Goal: Transaction & Acquisition: Purchase product/service

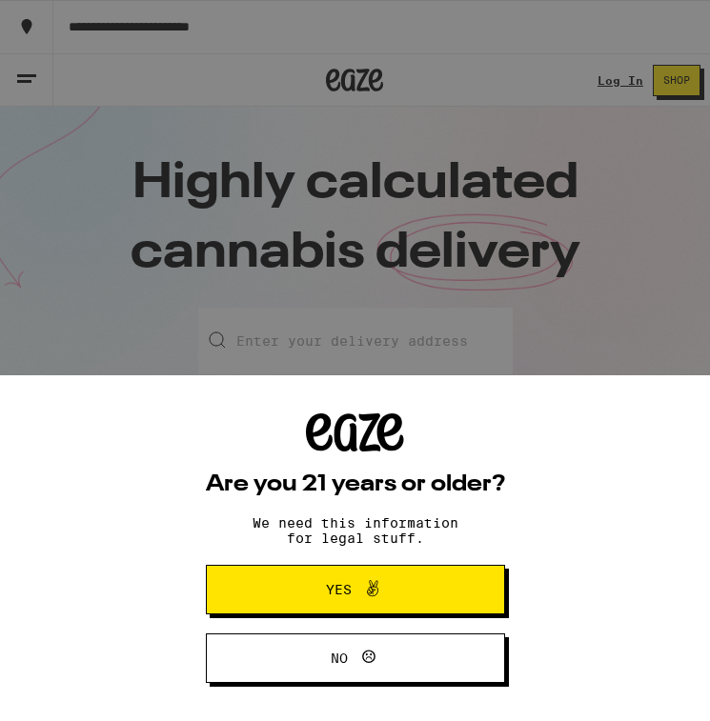
click at [373, 605] on button "Yes" at bounding box center [355, 590] width 299 height 50
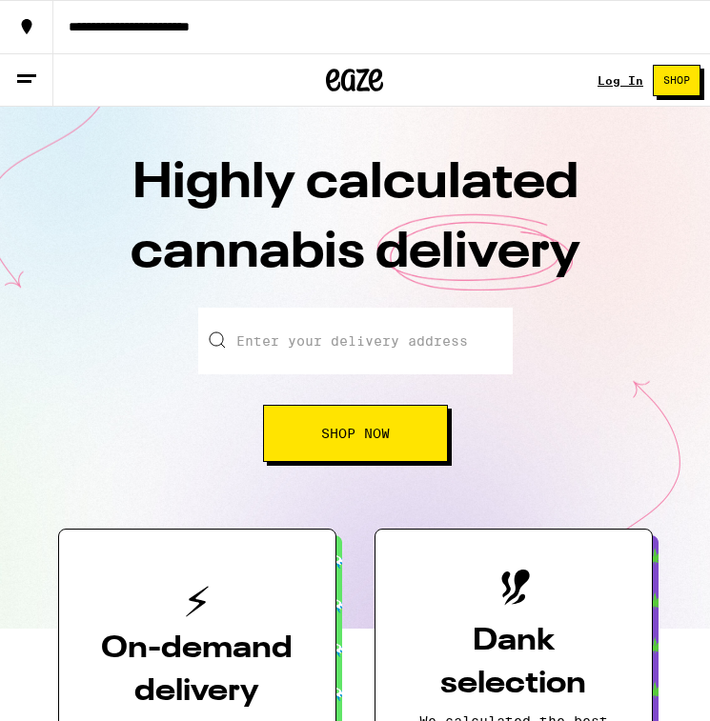
click at [613, 85] on link "Log In" at bounding box center [620, 80] width 46 height 12
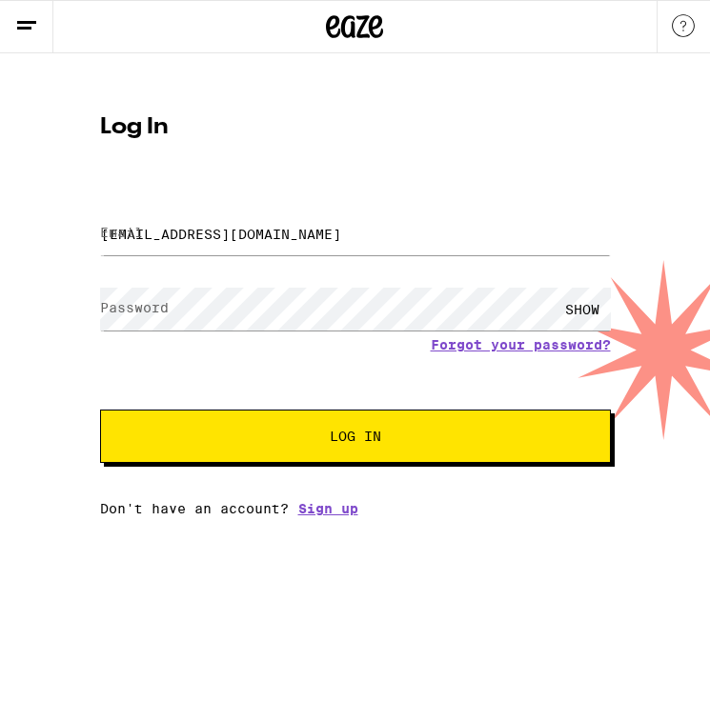
type input "[EMAIL_ADDRESS][DOMAIN_NAME]"
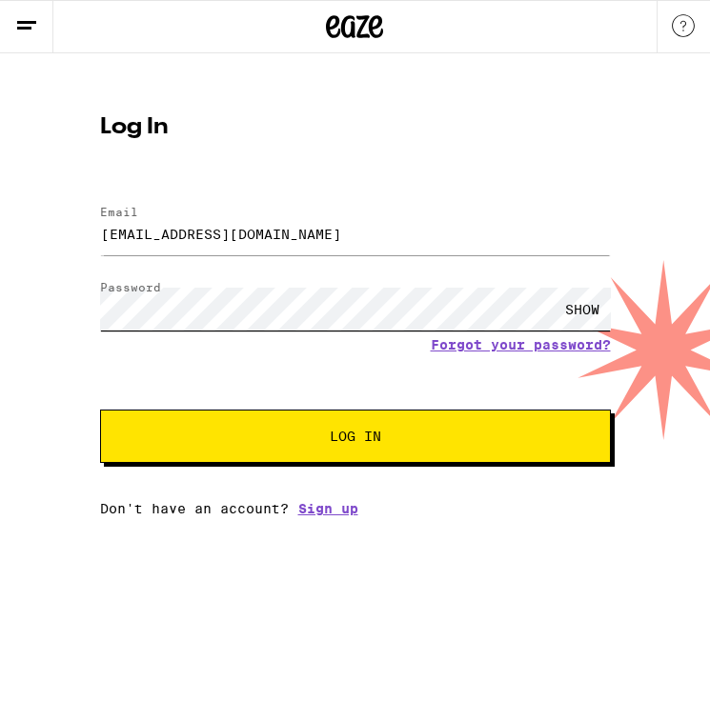
click at [354, 438] on button "Log In" at bounding box center [355, 436] width 511 height 53
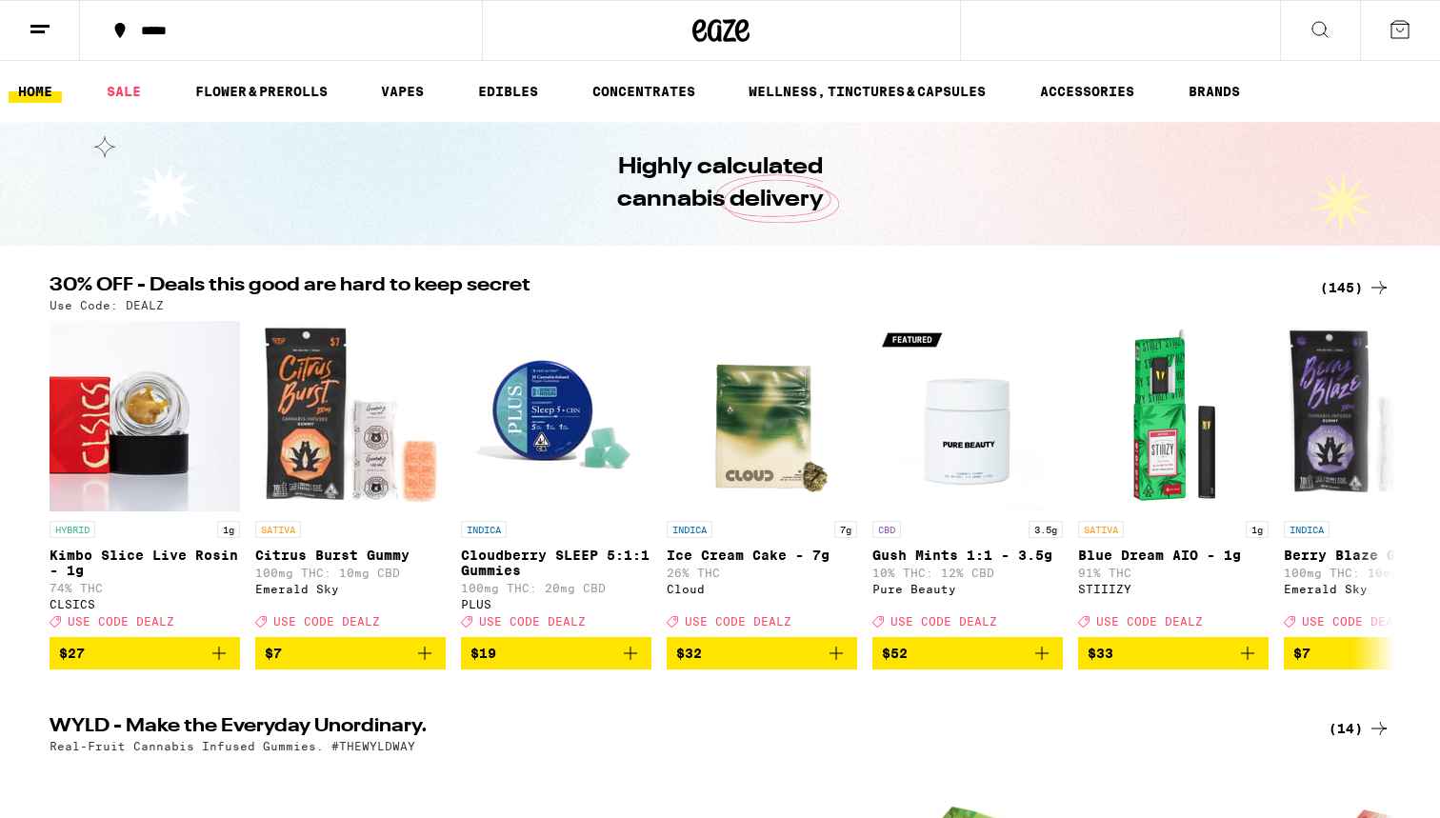
click at [709, 294] on icon at bounding box center [1379, 287] width 23 height 23
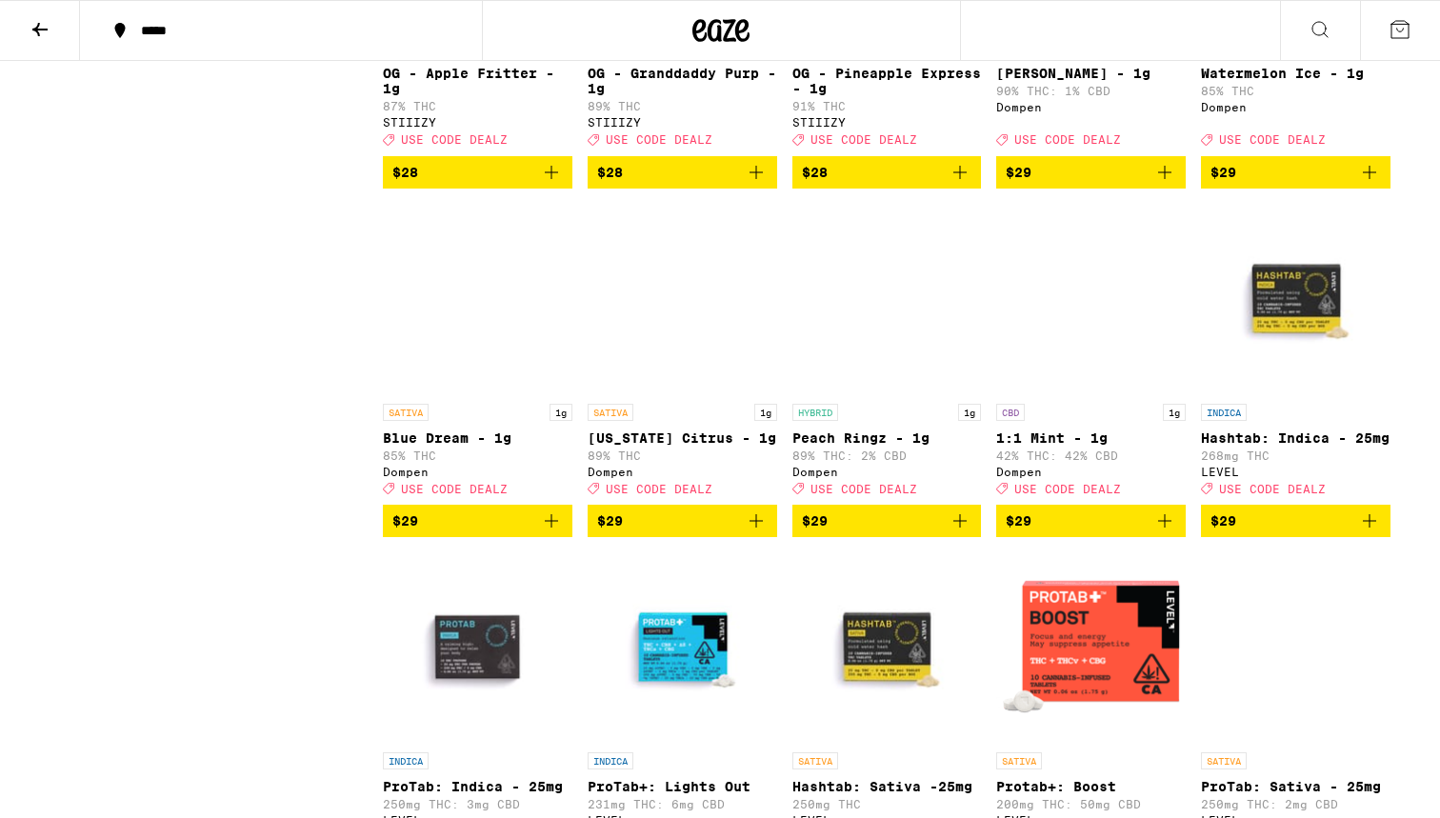
scroll to position [6634, 0]
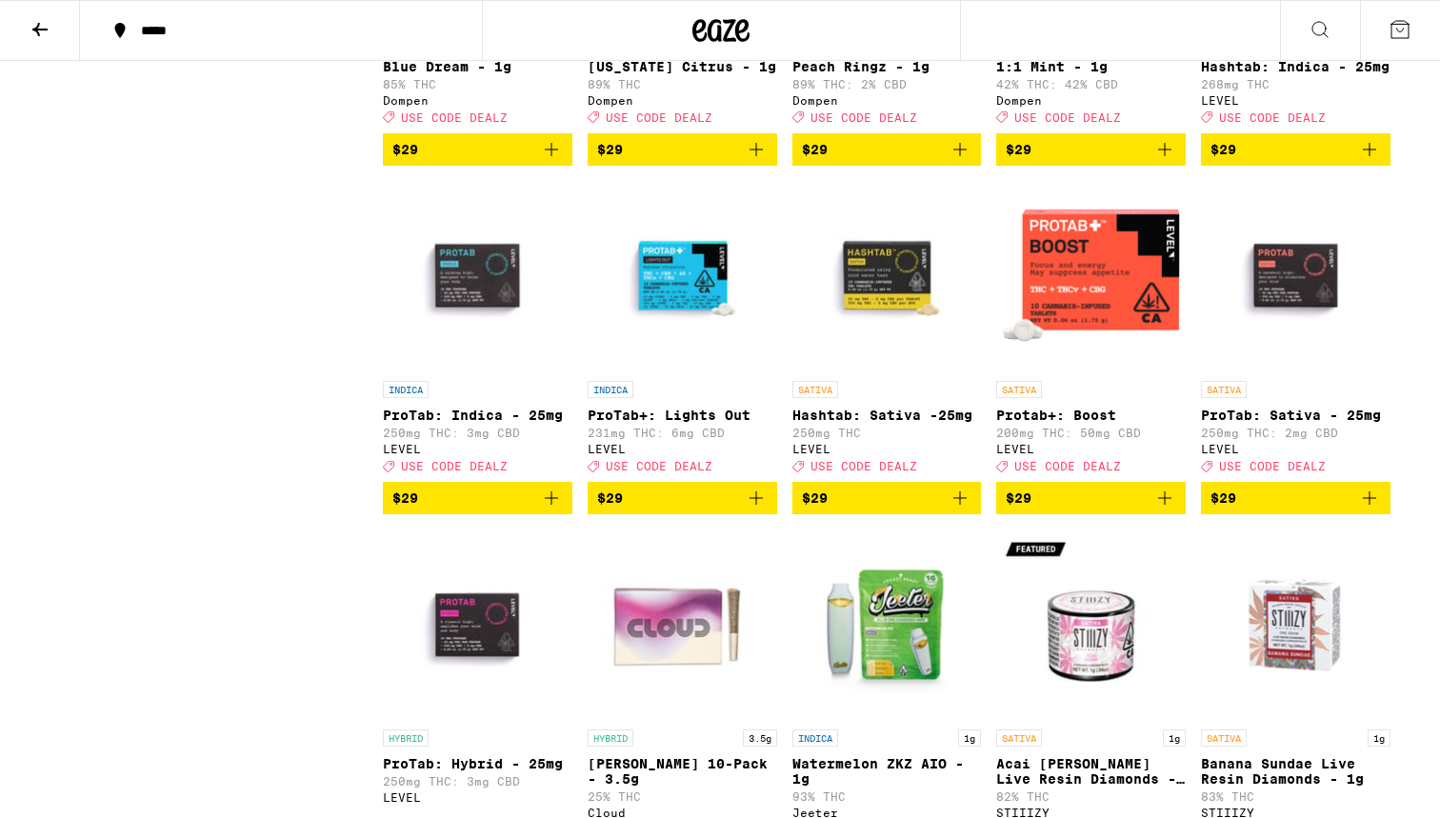
click at [709, 161] on icon "Add to bag" at bounding box center [960, 149] width 23 height 23
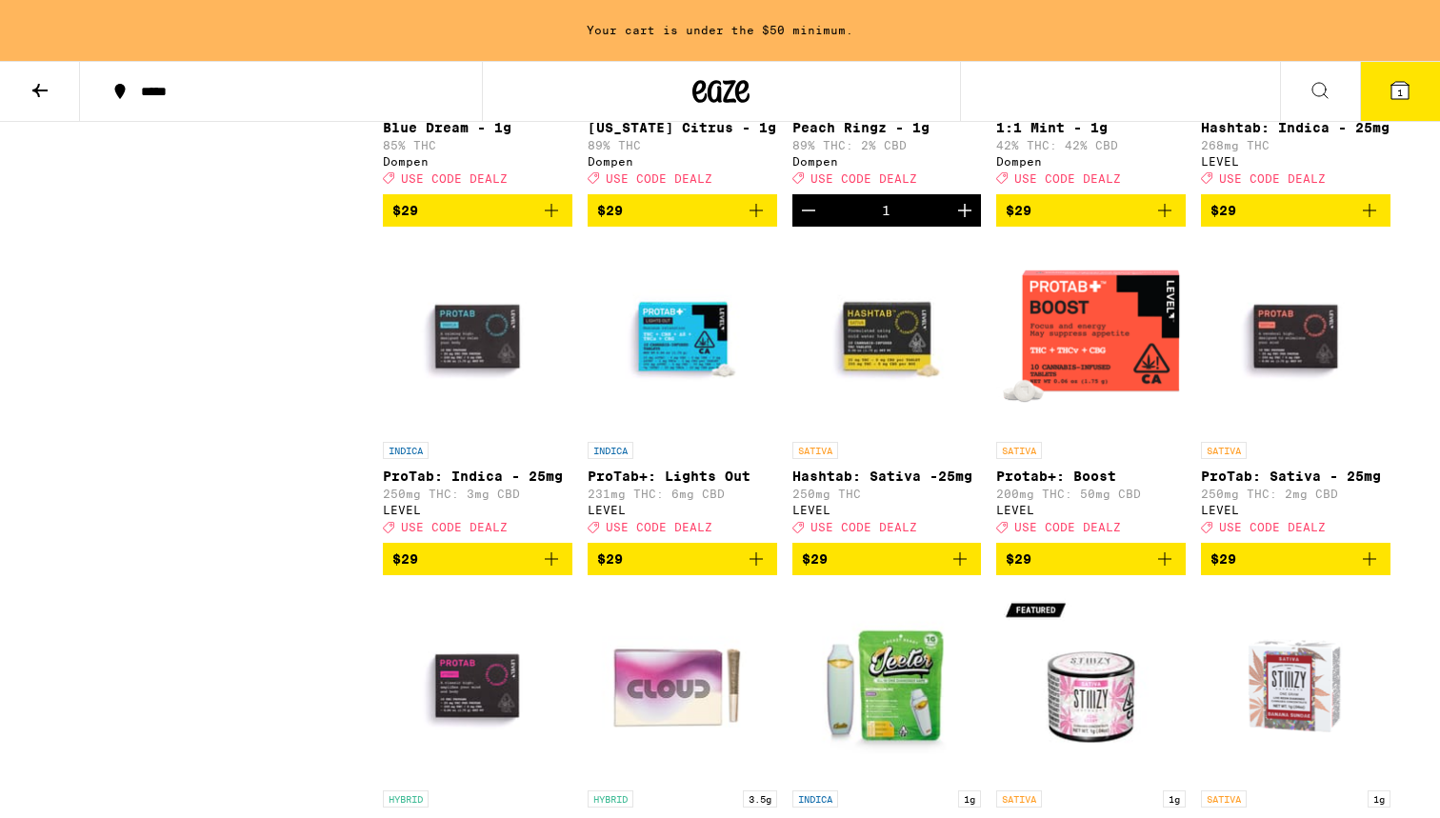
click at [709, 222] on icon "Decrement" at bounding box center [808, 210] width 23 height 23
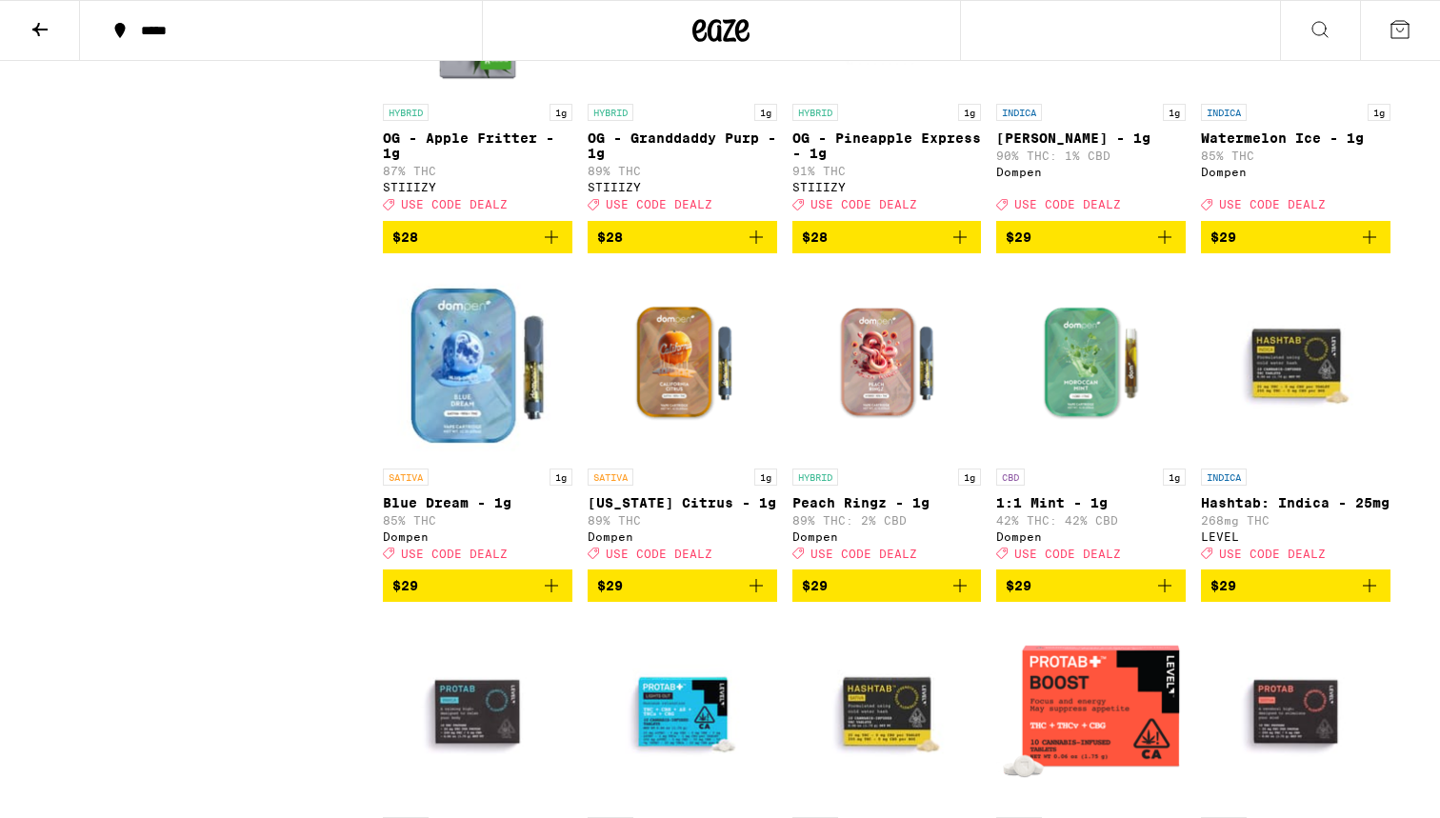
scroll to position [6138, 0]
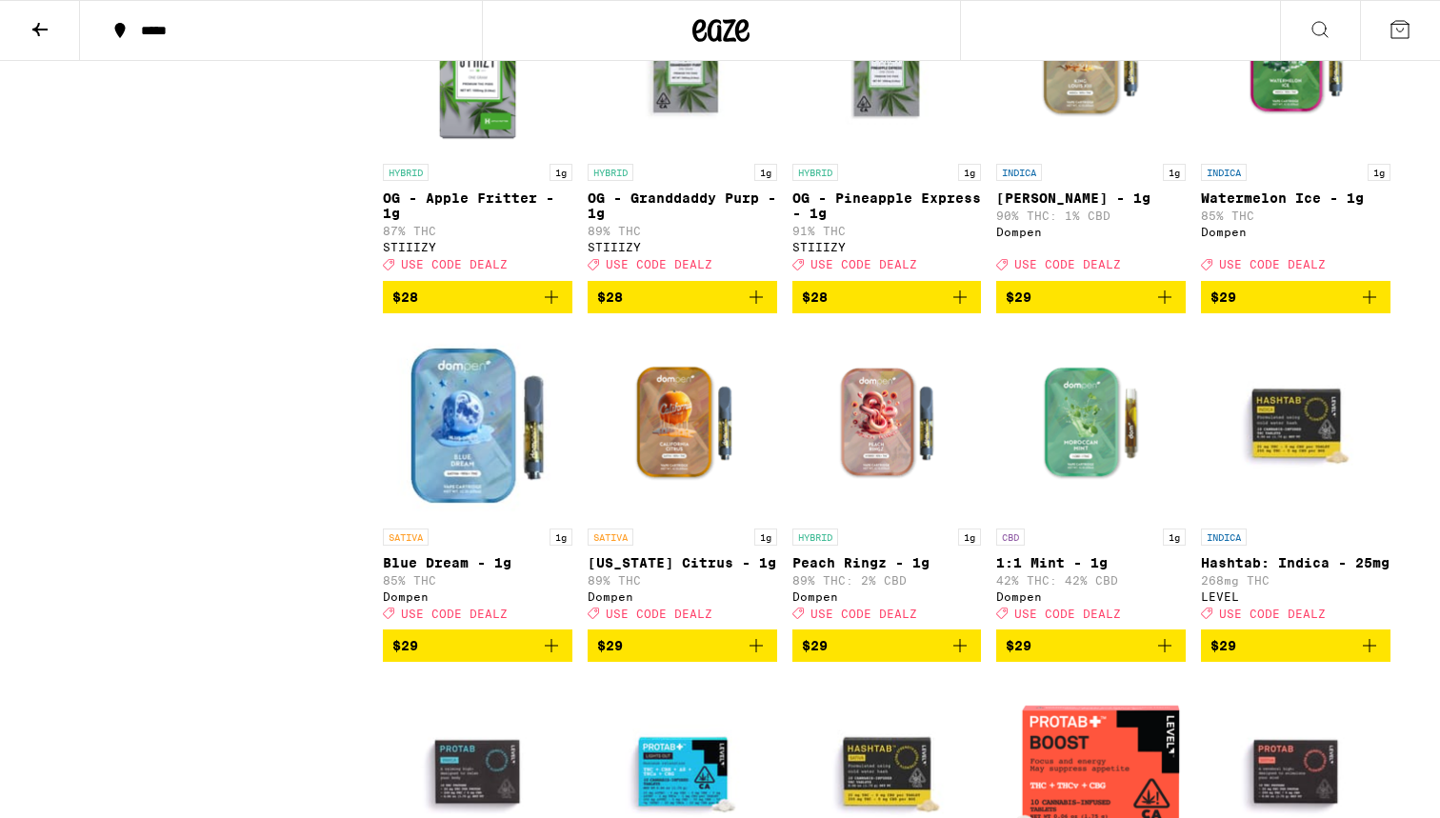
click at [709, 309] on icon "Add to bag" at bounding box center [1165, 297] width 23 height 23
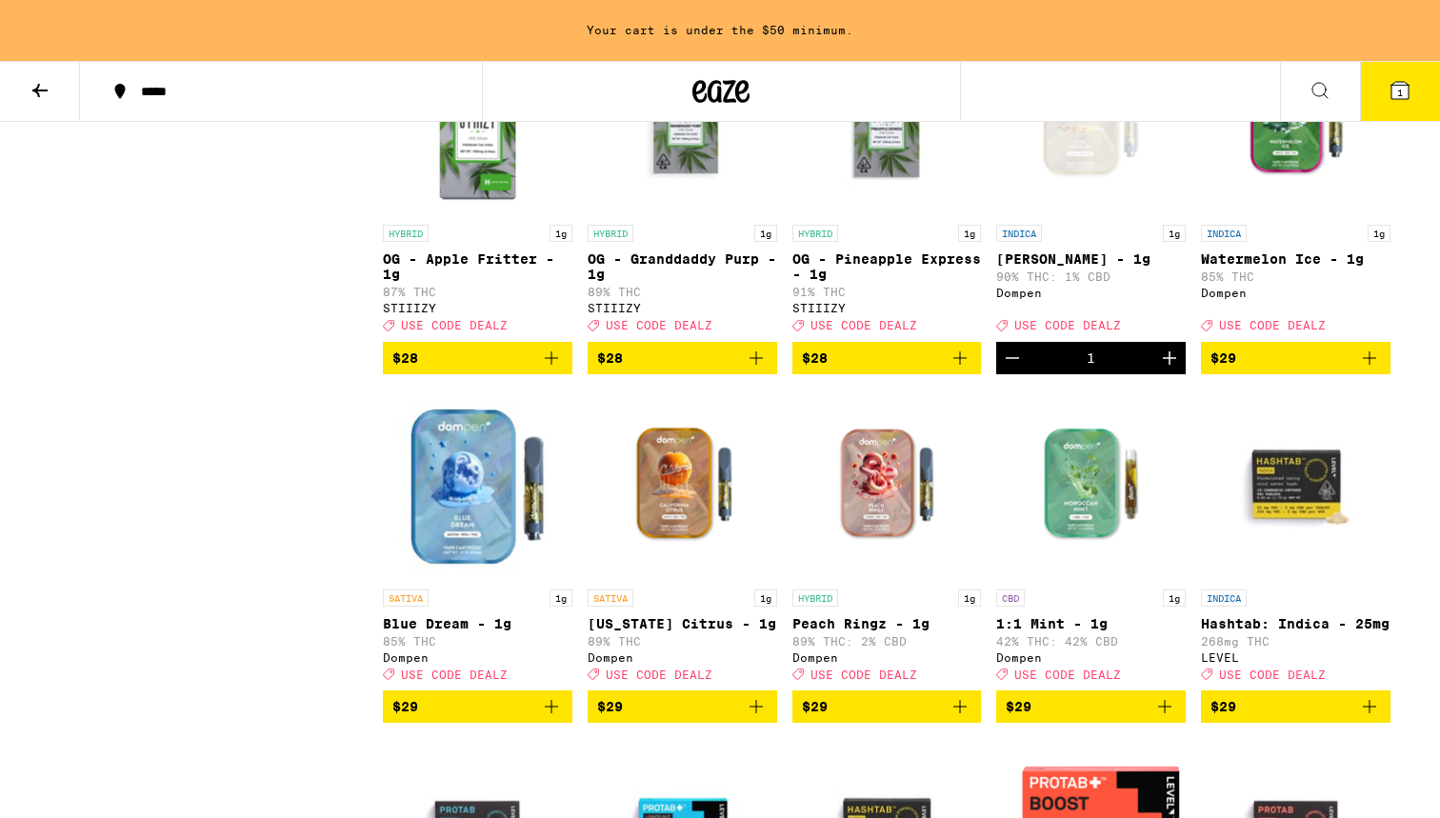
click at [709, 370] on icon "Add to bag" at bounding box center [1369, 358] width 23 height 23
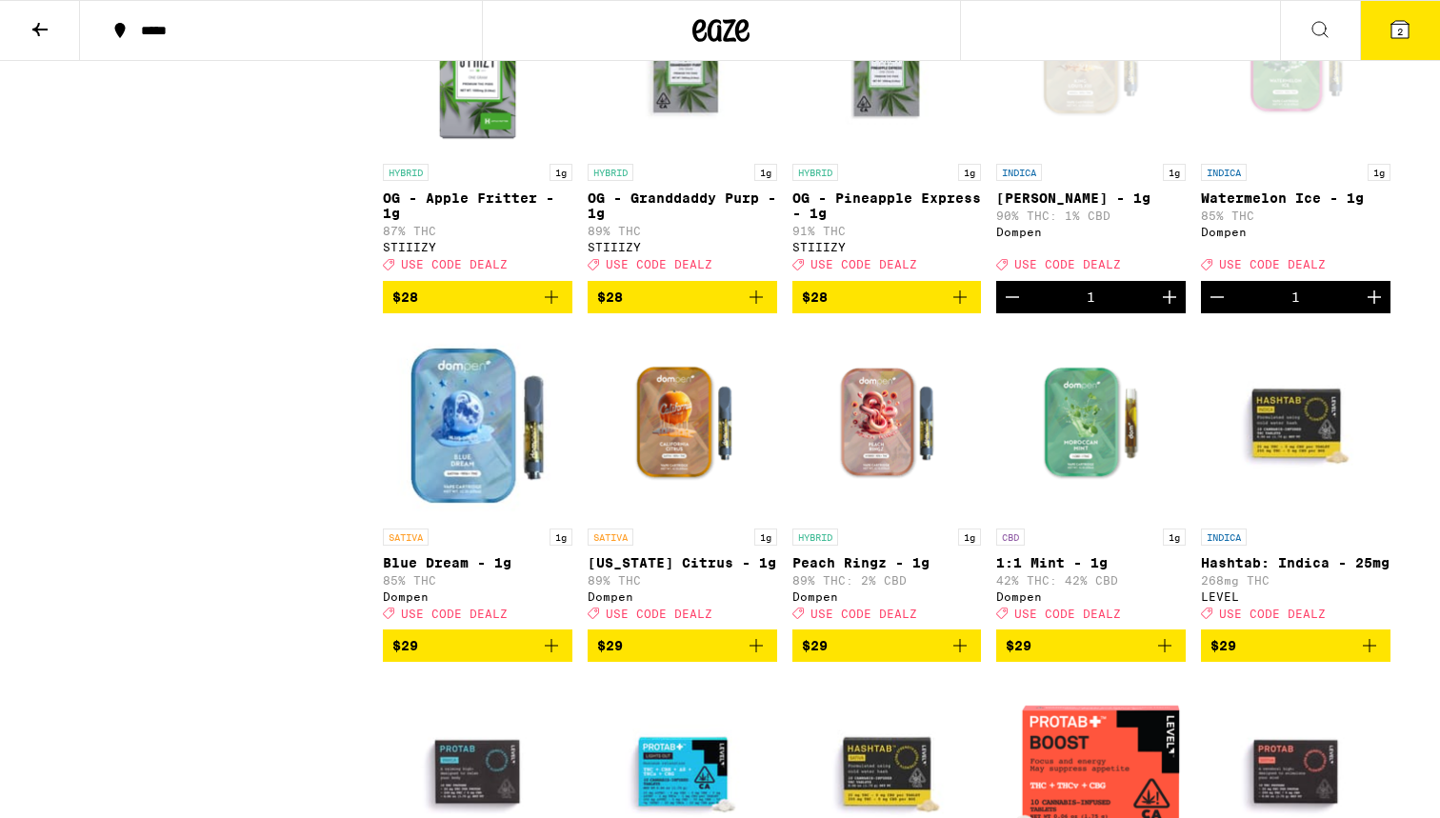
click at [709, 37] on span "2" at bounding box center [1400, 31] width 6 height 11
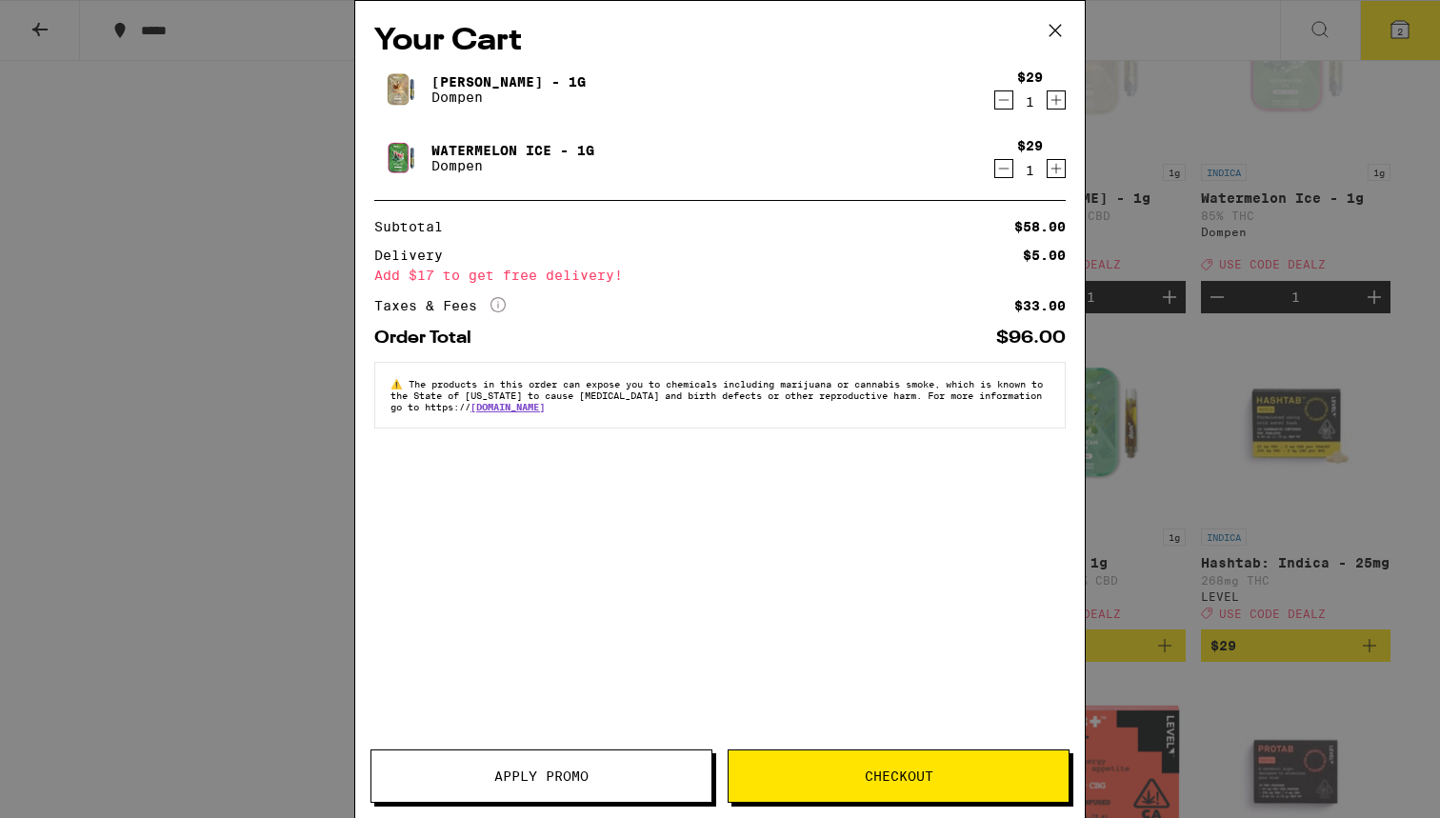
click at [515, 720] on button "Apply Promo" at bounding box center [542, 776] width 342 height 53
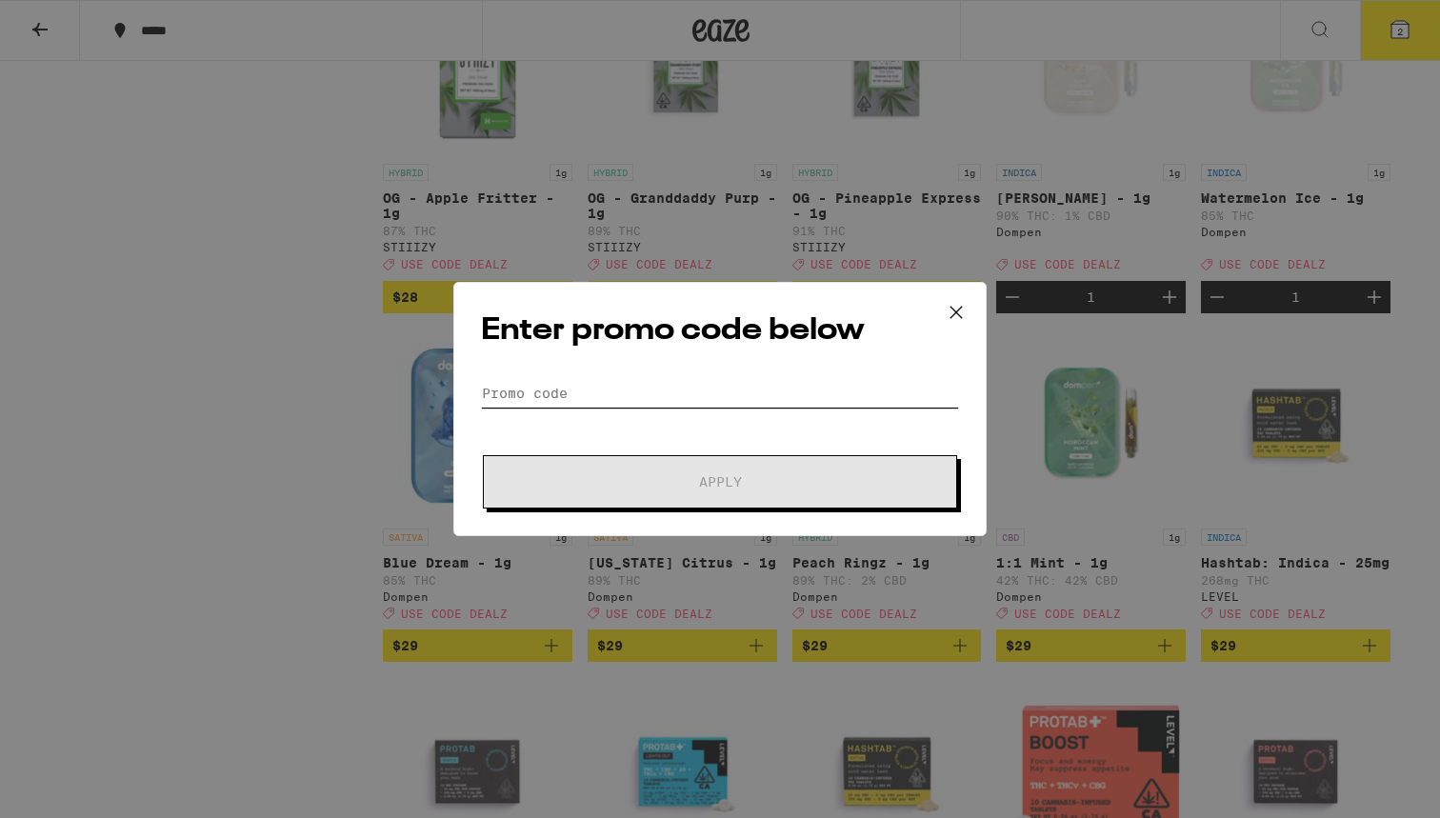
click at [600, 395] on input "Promo Code" at bounding box center [720, 393] width 478 height 29
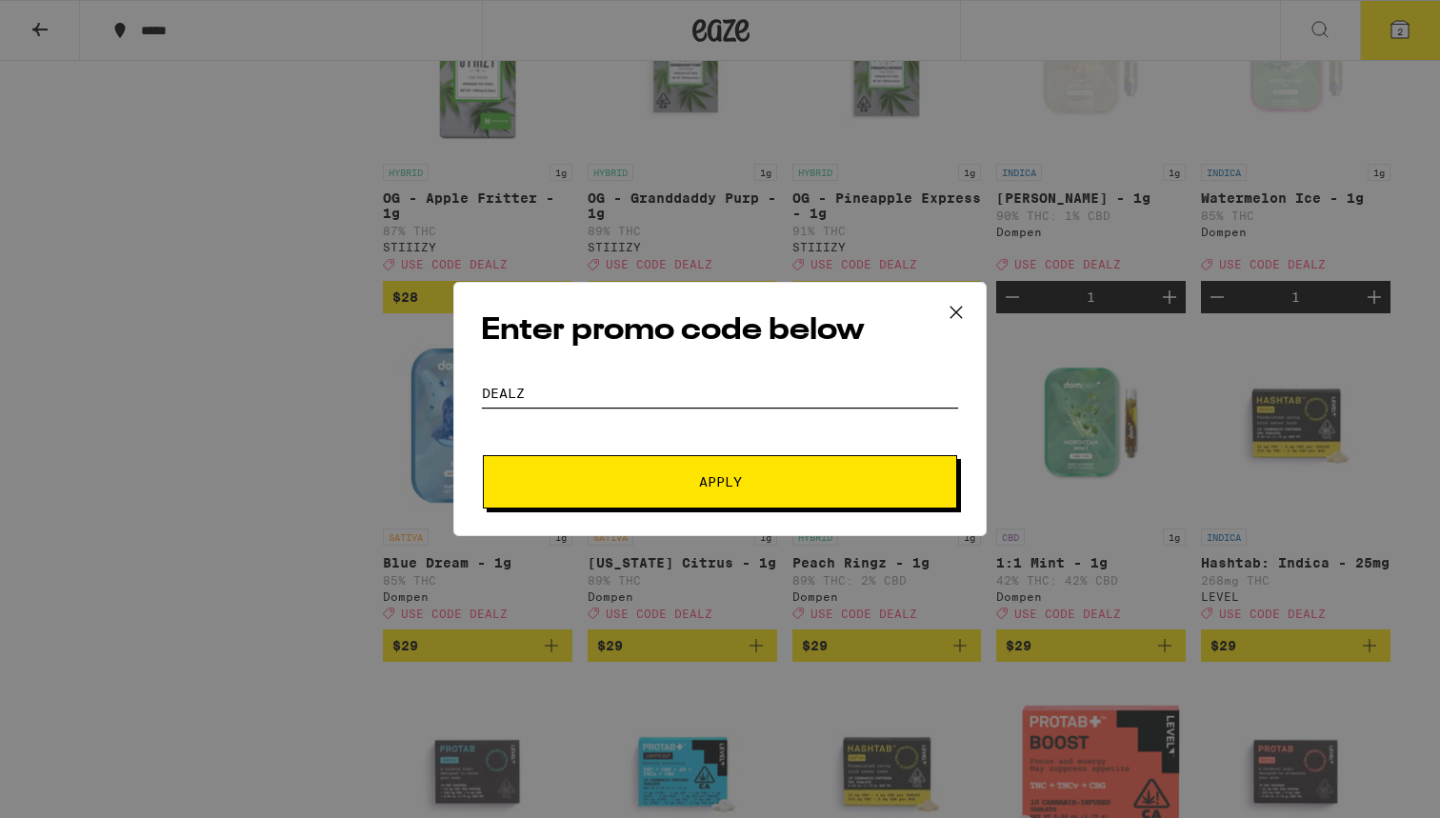
type input "dealz"
click at [600, 469] on button "Apply" at bounding box center [720, 481] width 474 height 53
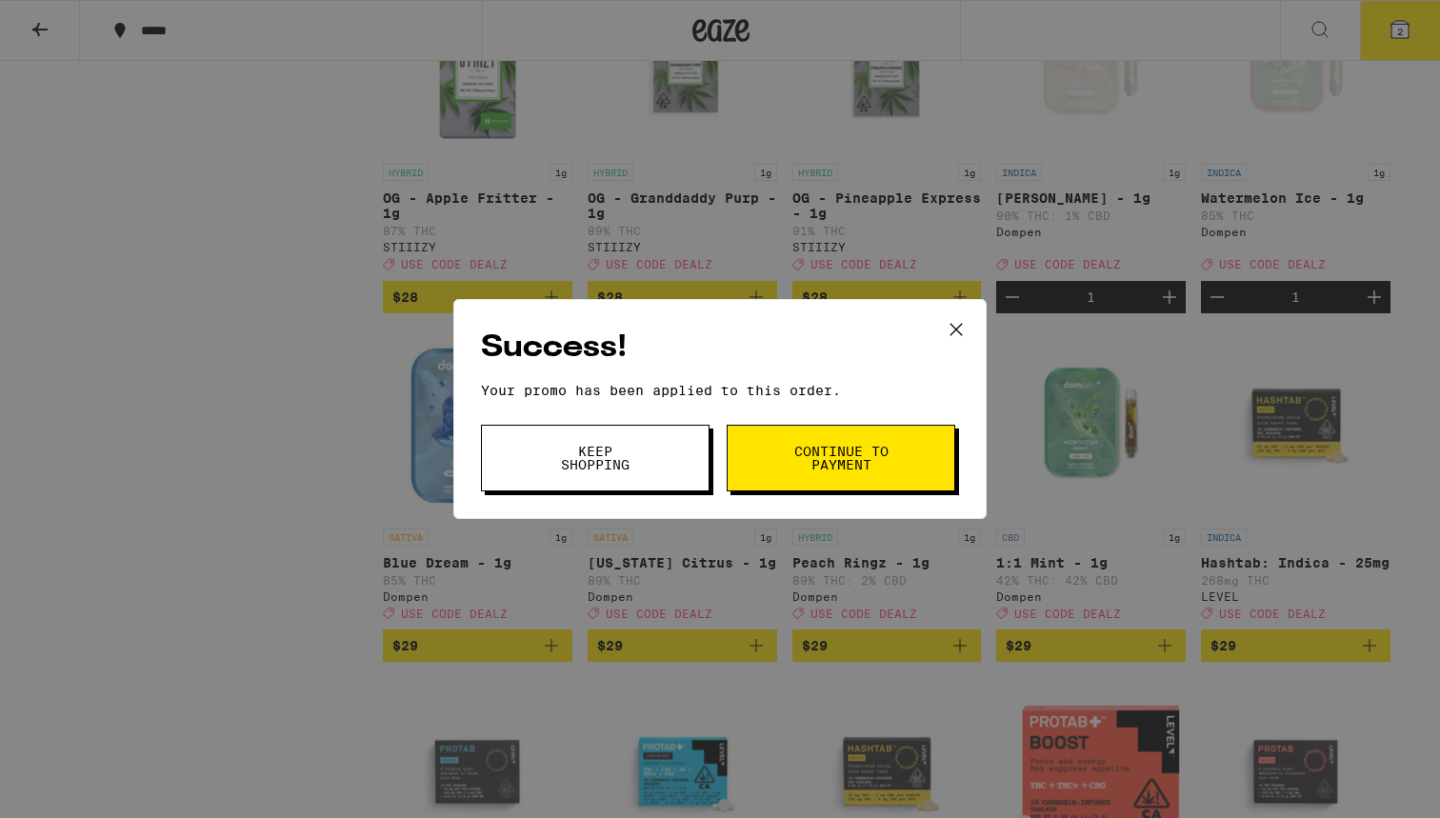
click at [709, 468] on span "Continue to payment" at bounding box center [841, 458] width 97 height 27
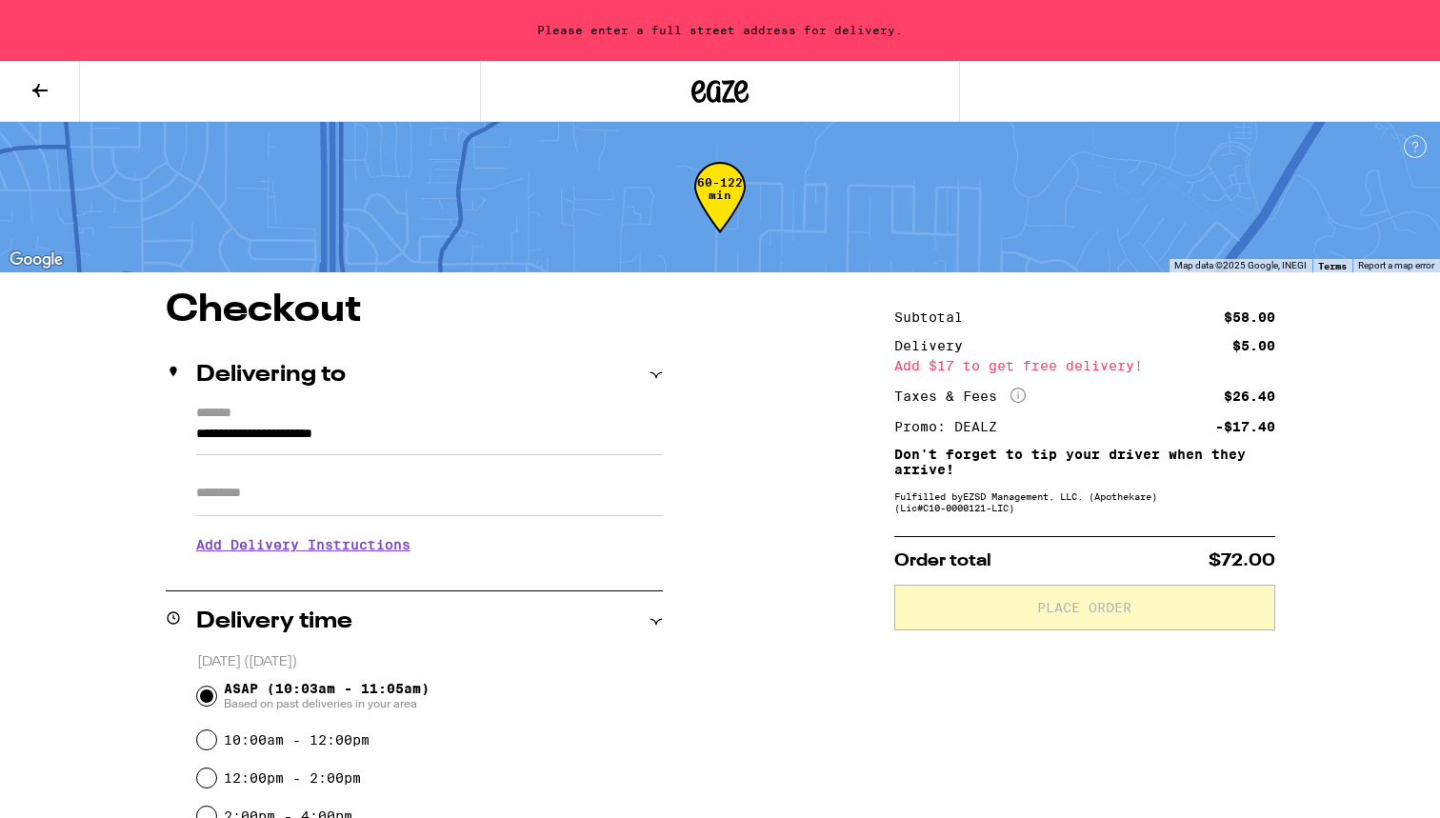
click at [709, 89] on icon at bounding box center [720, 91] width 57 height 34
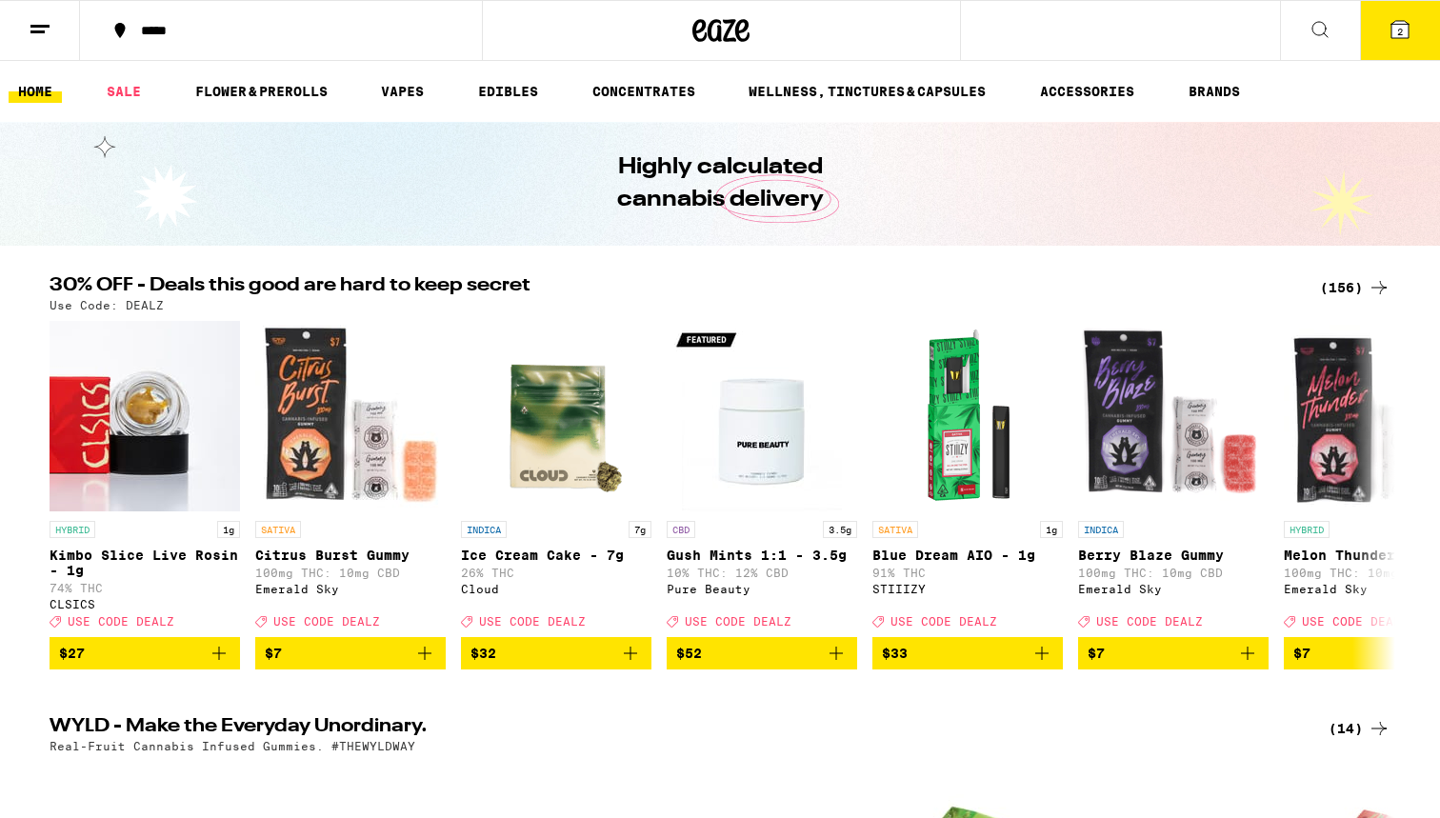
click at [709, 290] on div "(156)" at bounding box center [1355, 287] width 70 height 23
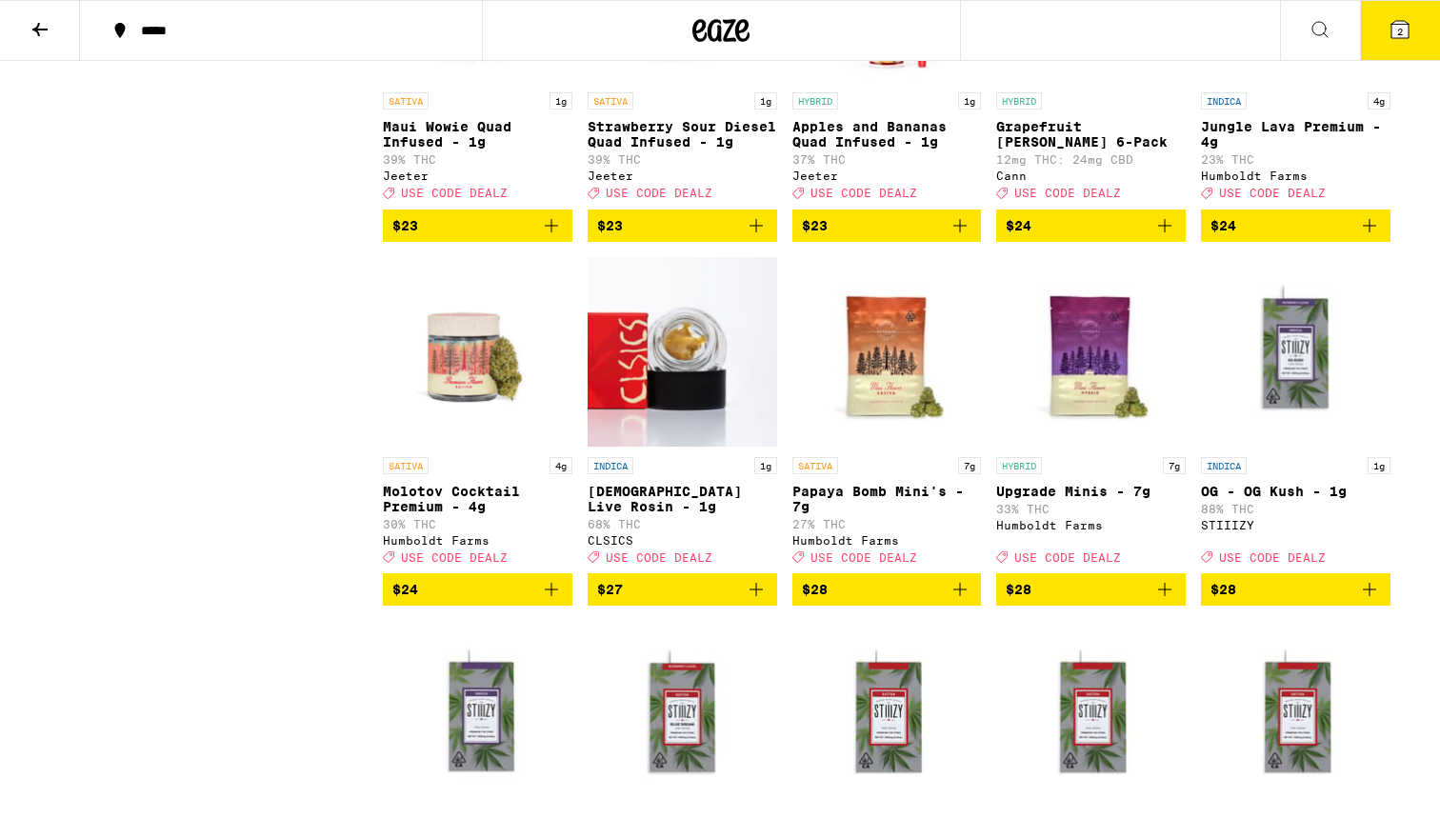
scroll to position [5168, 0]
